Goal: Use online tool/utility: Utilize a website feature to perform a specific function

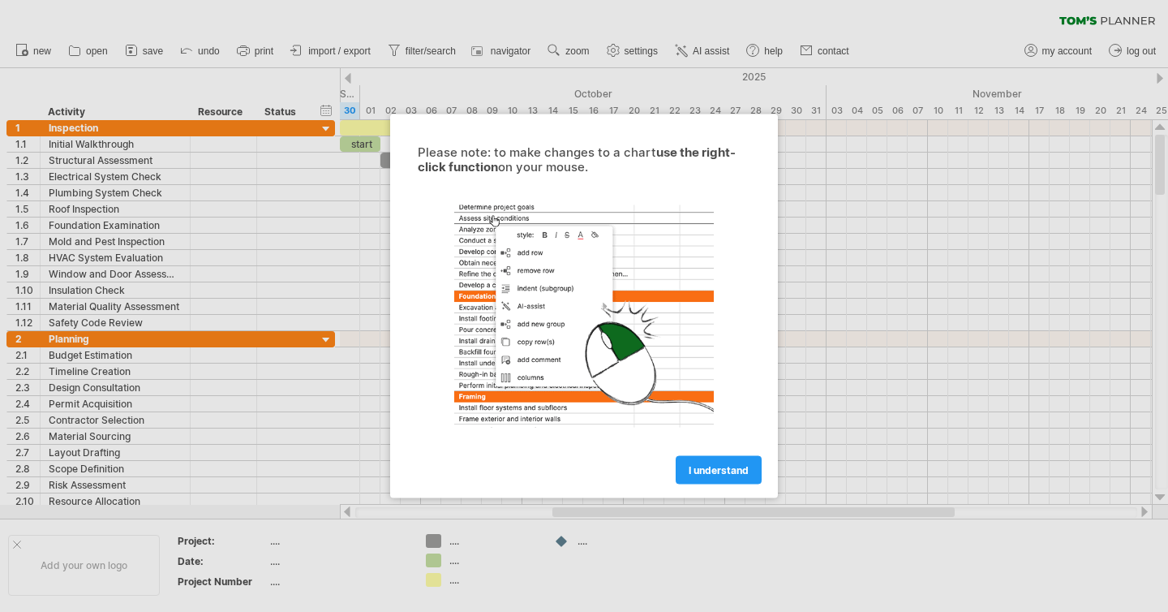
click at [724, 453] on div "I understand" at bounding box center [584, 462] width 365 height 41
click at [706, 476] on link "I understand" at bounding box center [719, 470] width 86 height 28
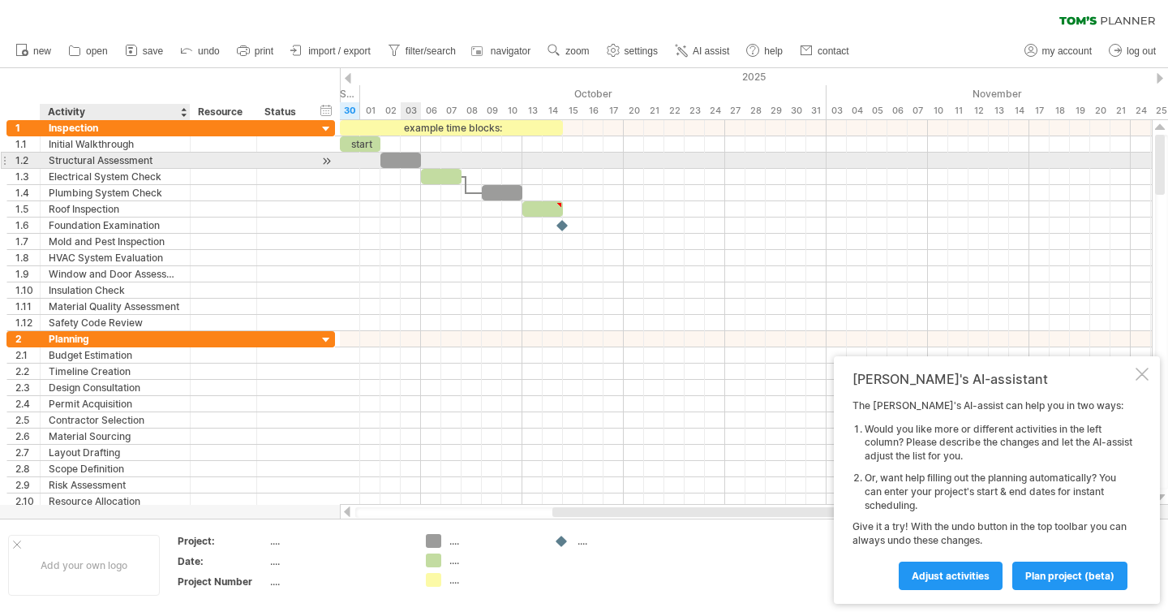
click at [101, 158] on div "Structural Assessment" at bounding box center [115, 159] width 133 height 15
click at [128, 165] on input "**********" at bounding box center [115, 159] width 133 height 15
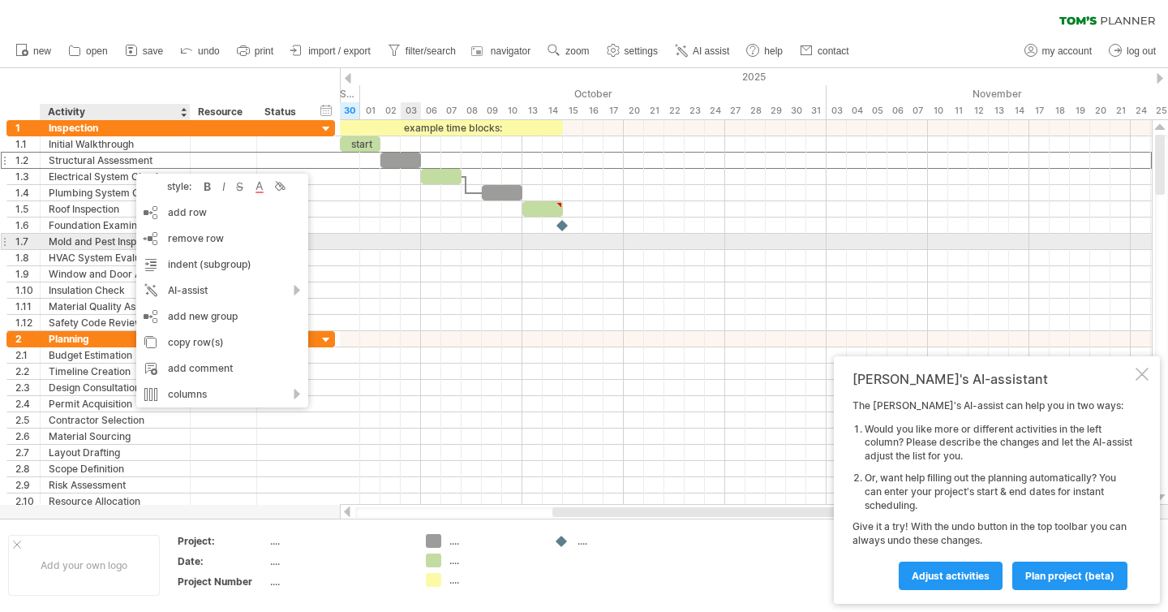
click at [420, 239] on div at bounding box center [746, 242] width 812 height 16
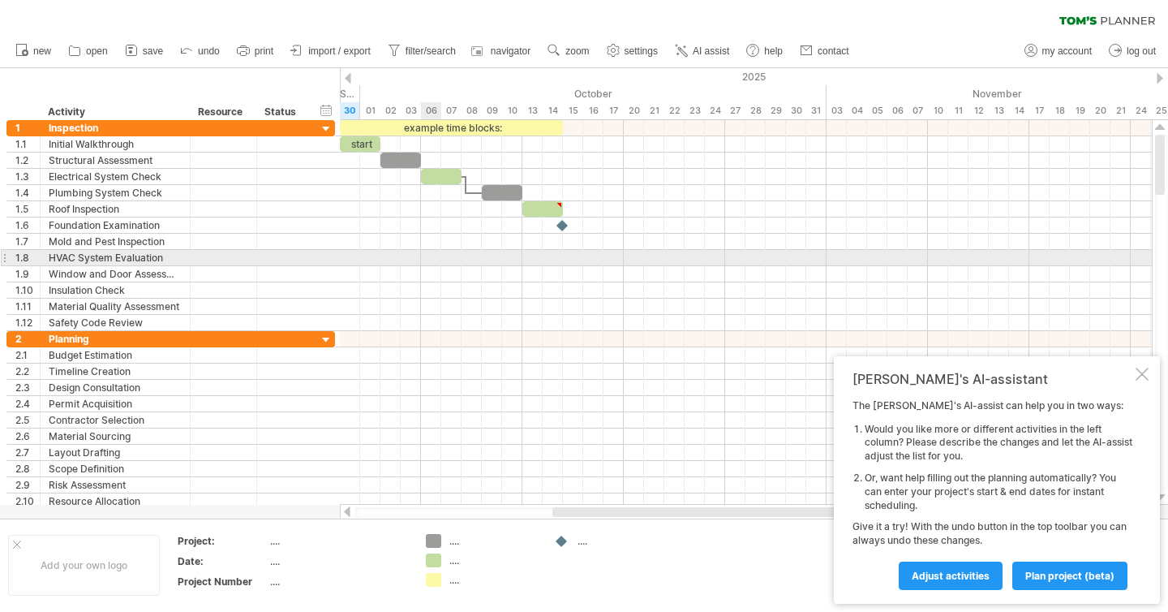
click at [423, 264] on div at bounding box center [746, 258] width 812 height 16
drag, startPoint x: 433, startPoint y: 257, endPoint x: 468, endPoint y: 257, distance: 34.9
click at [468, 257] on div at bounding box center [746, 258] width 812 height 16
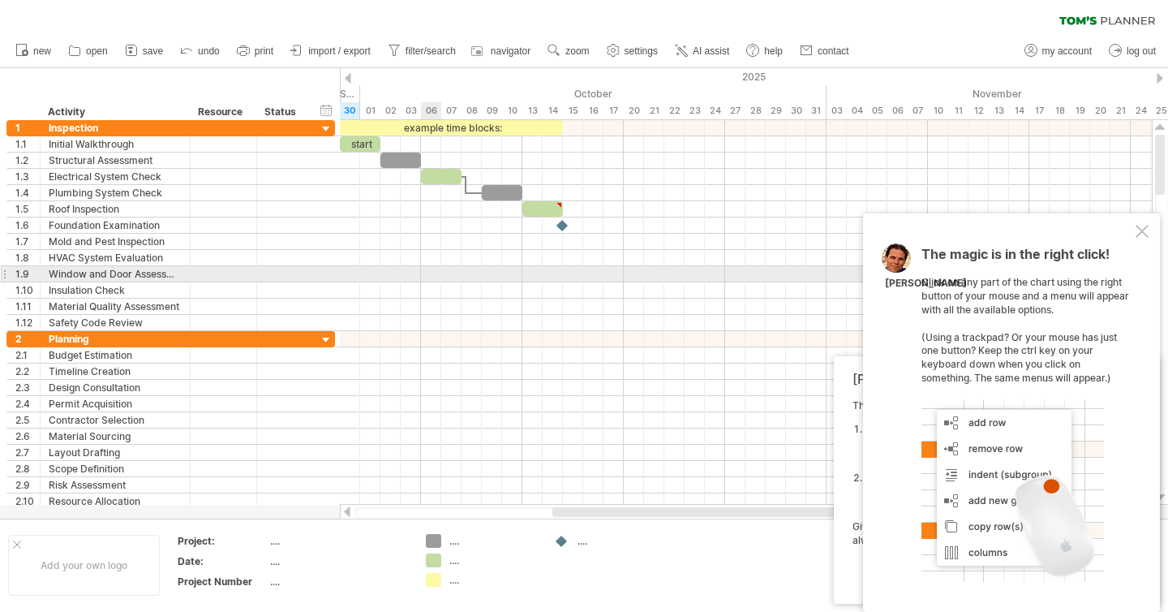
click at [427, 273] on div at bounding box center [746, 274] width 812 height 16
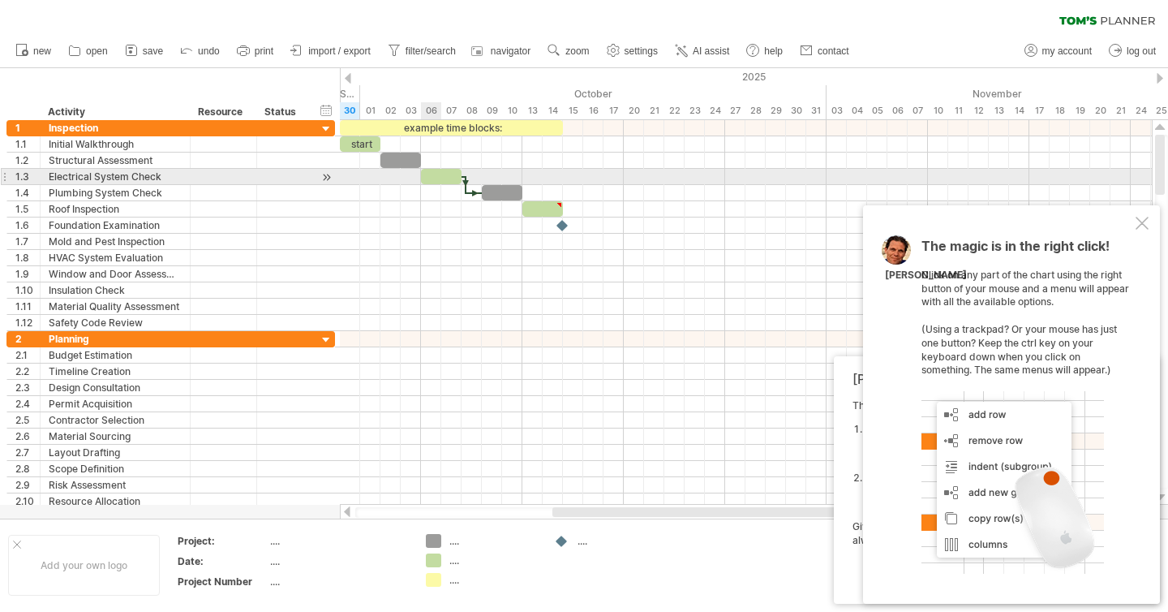
click at [440, 180] on div at bounding box center [441, 176] width 41 height 15
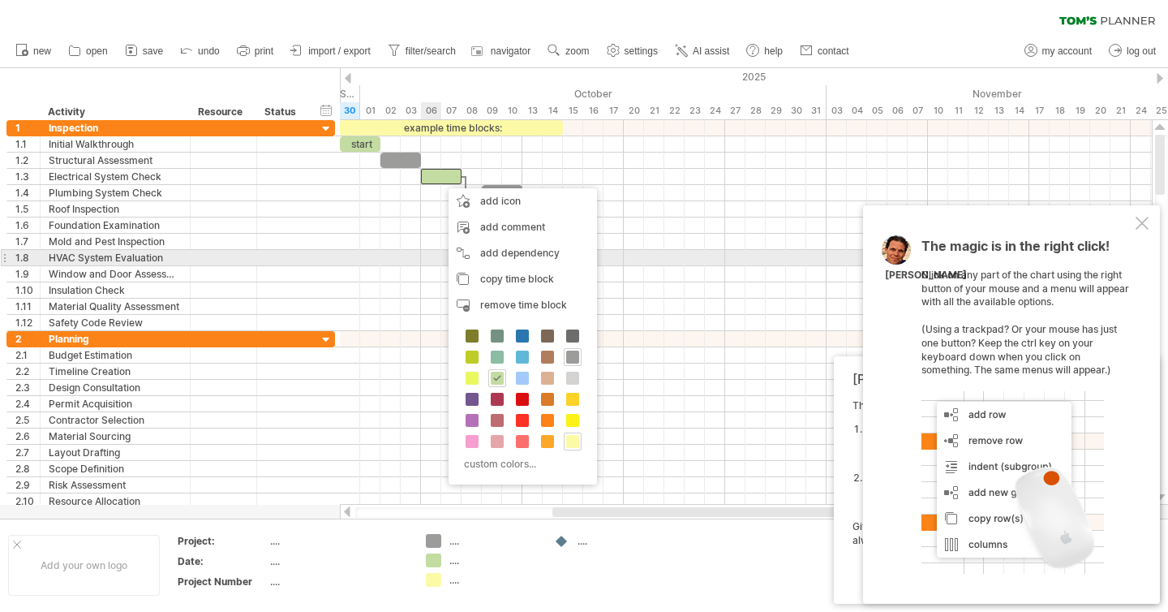
click at [430, 256] on div at bounding box center [746, 258] width 812 height 16
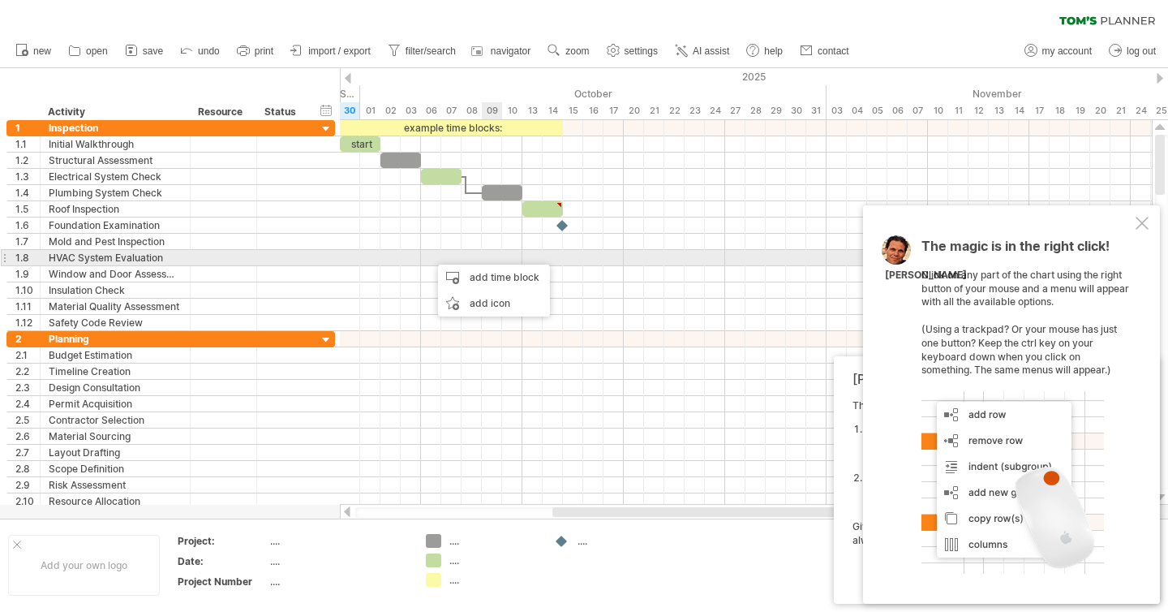
drag, startPoint x: 430, startPoint y: 256, endPoint x: 490, endPoint y: 261, distance: 60.2
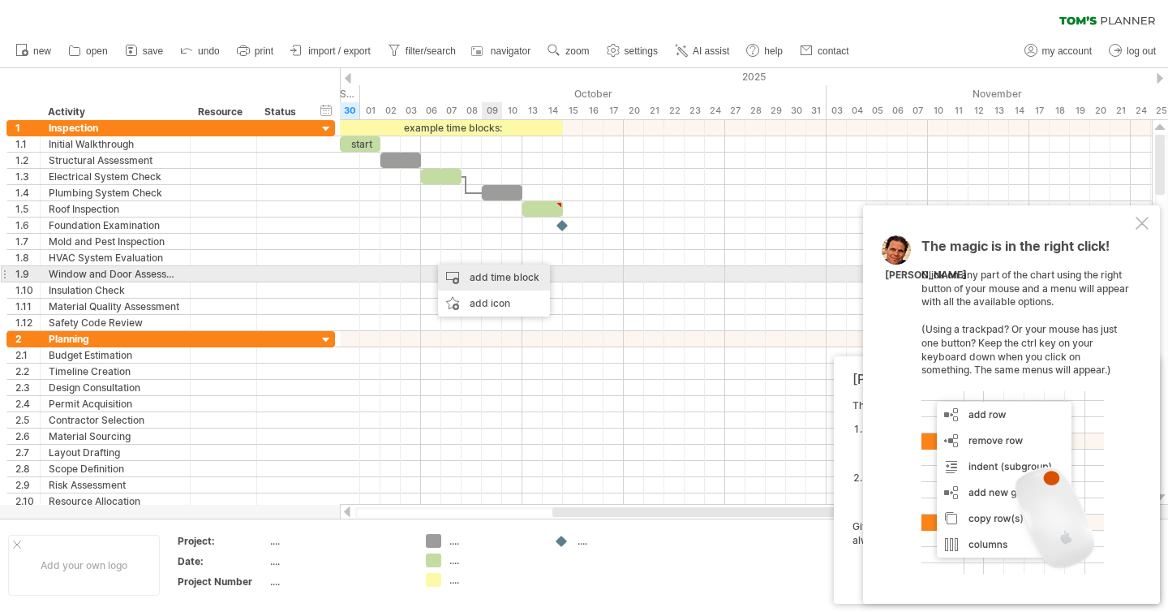
click at [483, 280] on div "add time block" at bounding box center [494, 277] width 112 height 26
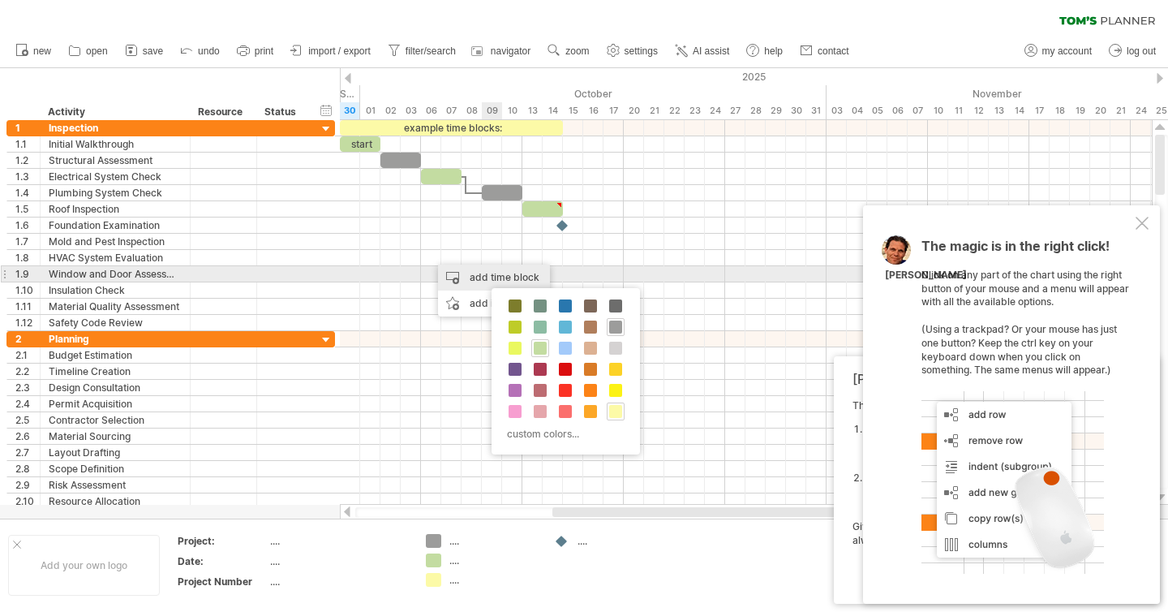
click at [483, 280] on div "add time block" at bounding box center [494, 277] width 112 height 26
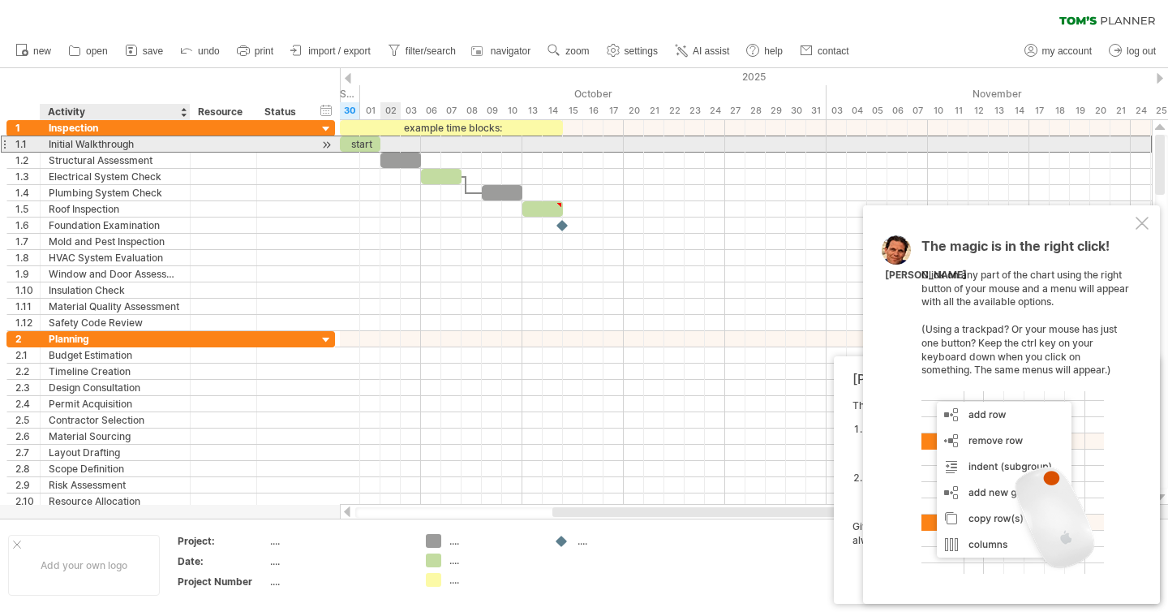
click at [96, 151] on div "Initial Walkthrough" at bounding box center [115, 143] width 133 height 15
click at [183, 150] on div "**********" at bounding box center [116, 143] width 150 height 15
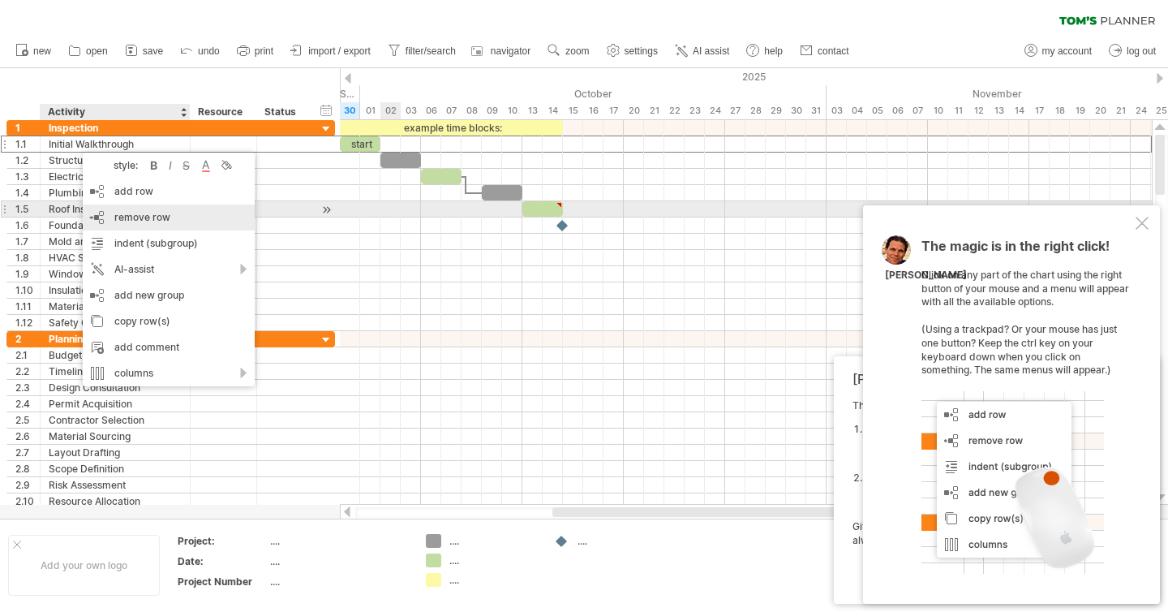
click at [133, 214] on span "remove row" at bounding box center [142, 217] width 56 height 12
